Goal: Information Seeking & Learning: Learn about a topic

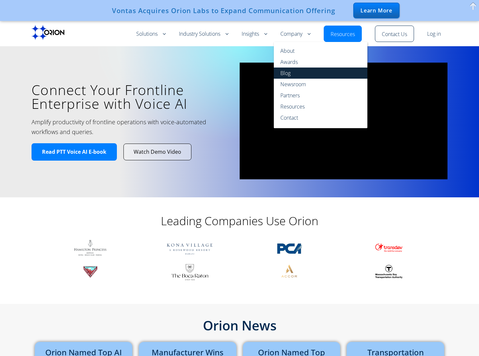
click at [285, 73] on link "Blog" at bounding box center [321, 73] width 94 height 11
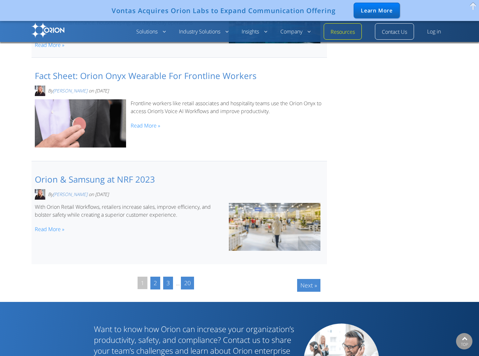
scroll to position [898, 0]
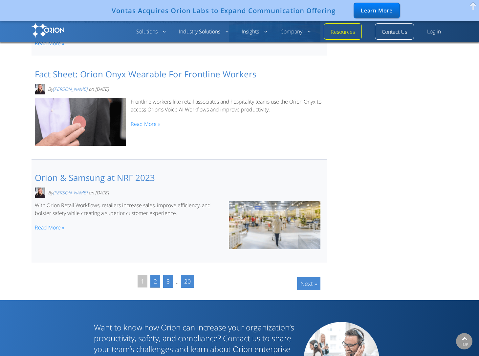
click at [154, 282] on link "2" at bounding box center [155, 281] width 10 height 13
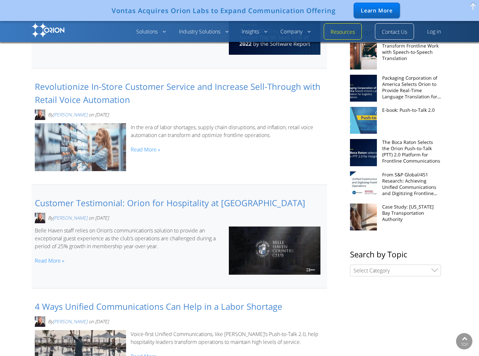
scroll to position [271, 0]
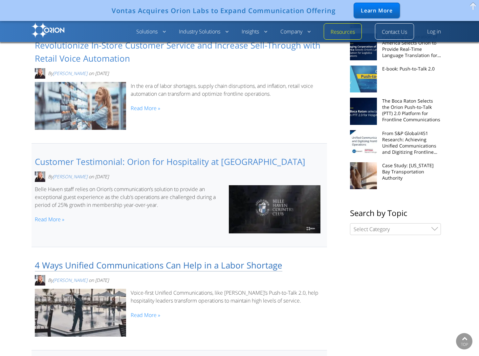
click at [157, 269] on link "4 Ways Unified Communications Can Help in a Labor Shortage" at bounding box center [158, 266] width 247 height 12
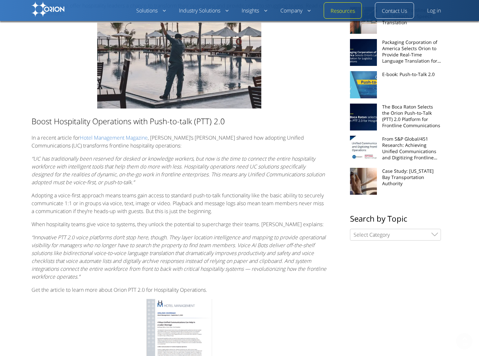
scroll to position [187, 0]
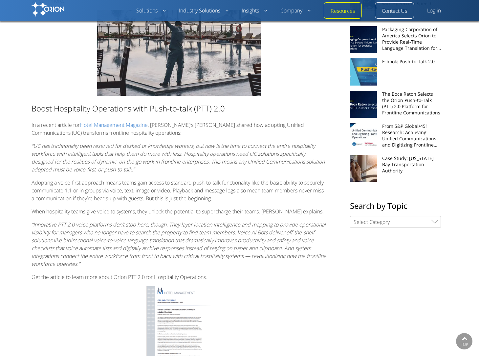
click at [54, 107] on h3 "Boost Hospitality Operations with Push-to-talk (PTT) 2.0" at bounding box center [179, 109] width 295 height 10
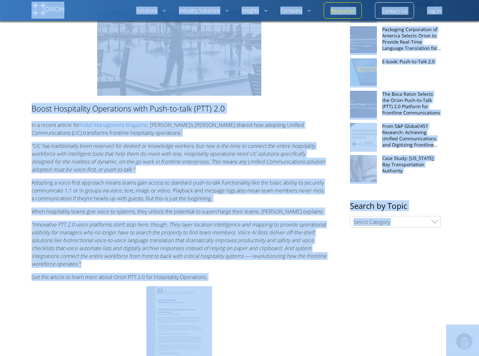
copy body "Skip to content Orion Solutions Voice-First Intelligent Platform Process Automa…"
